Goal: Task Accomplishment & Management: Use online tool/utility

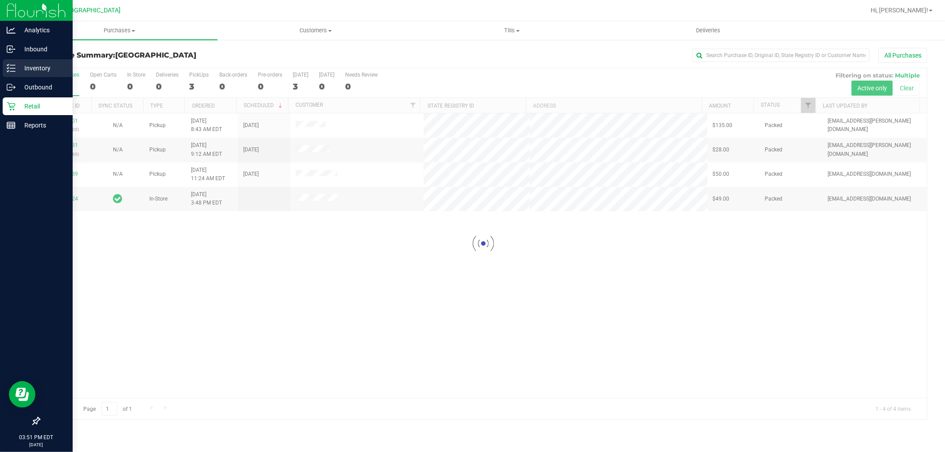
click at [44, 67] on p "Inventory" at bounding box center [42, 68] width 53 height 11
click at [33, 67] on p "Inventory" at bounding box center [42, 68] width 53 height 11
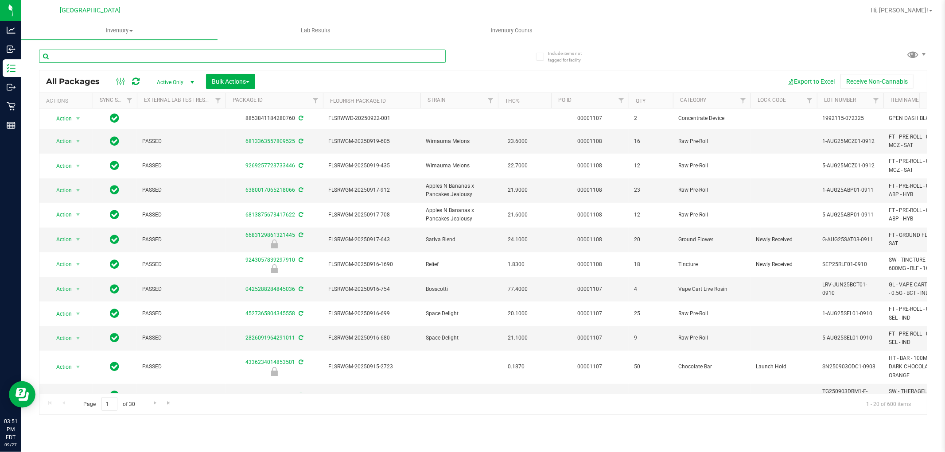
click at [164, 57] on input "text" at bounding box center [242, 56] width 407 height 13
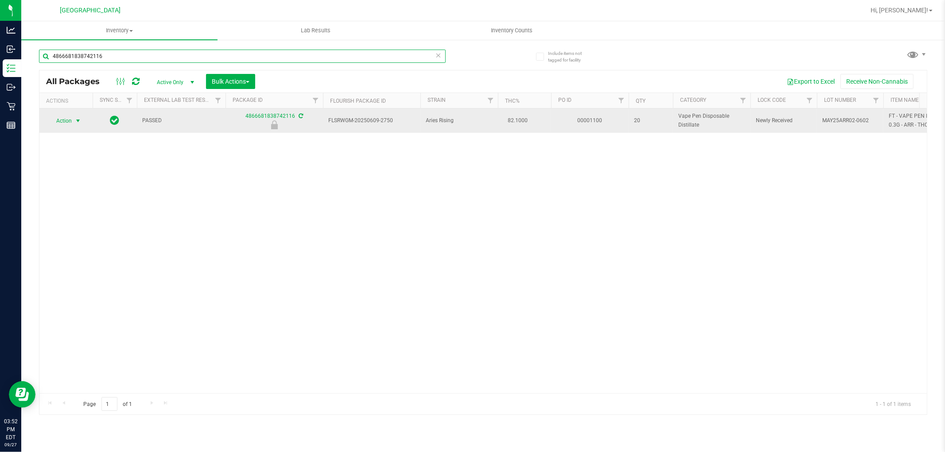
type input "4866681838742116"
click at [78, 121] on span "select" at bounding box center [77, 120] width 7 height 7
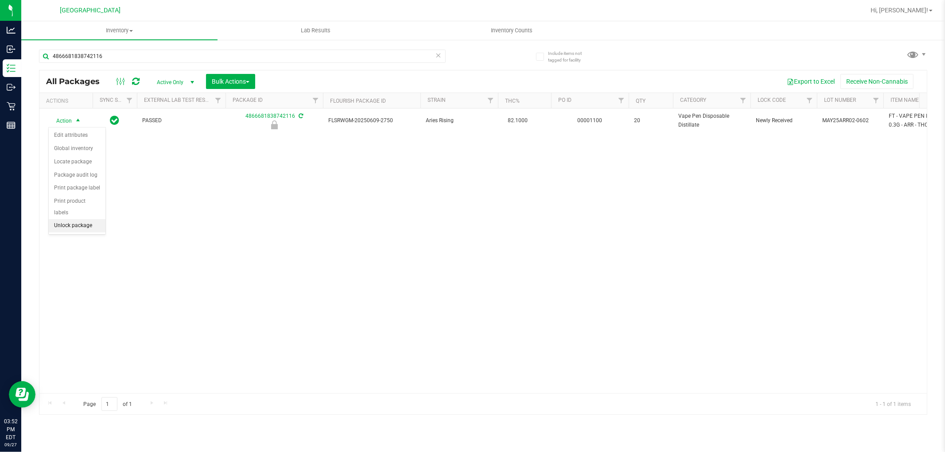
click at [92, 231] on li "Unlock package" at bounding box center [77, 225] width 57 height 13
click at [413, 231] on div "Action Action Adjust qty Create package Edit attributes Global inventory Locate…" at bounding box center [483, 251] width 888 height 285
